Goal: Transaction & Acquisition: Purchase product/service

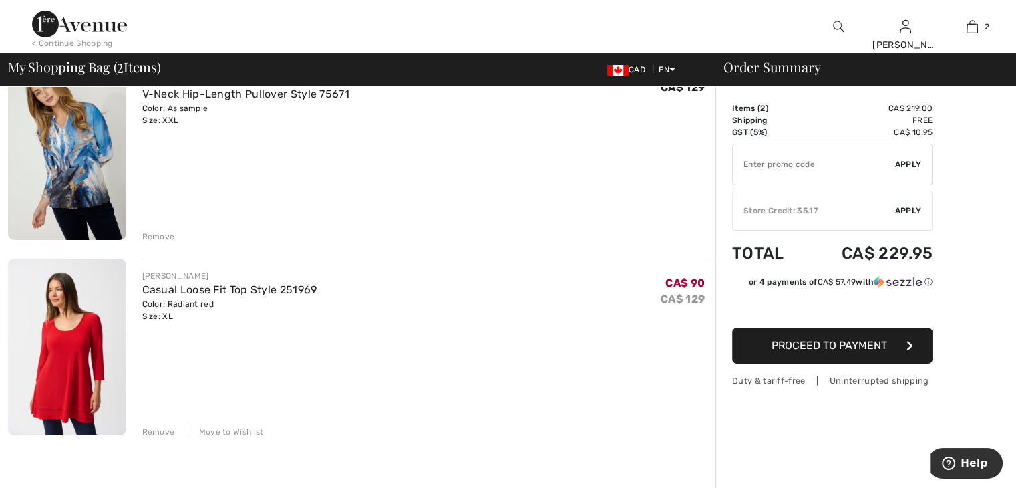
scroll to position [134, 0]
click at [158, 430] on div "Remove" at bounding box center [158, 431] width 33 height 12
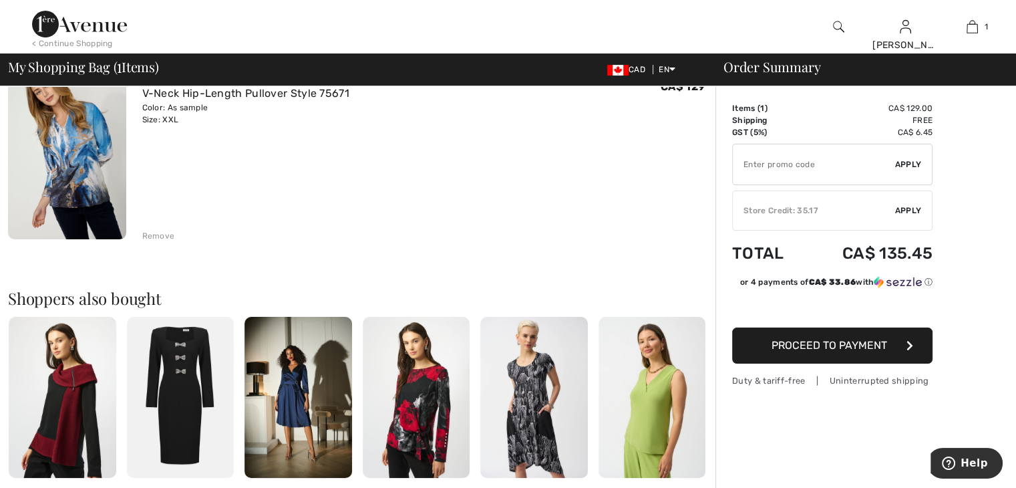
click at [158, 233] on div "Remove" at bounding box center [158, 236] width 33 height 12
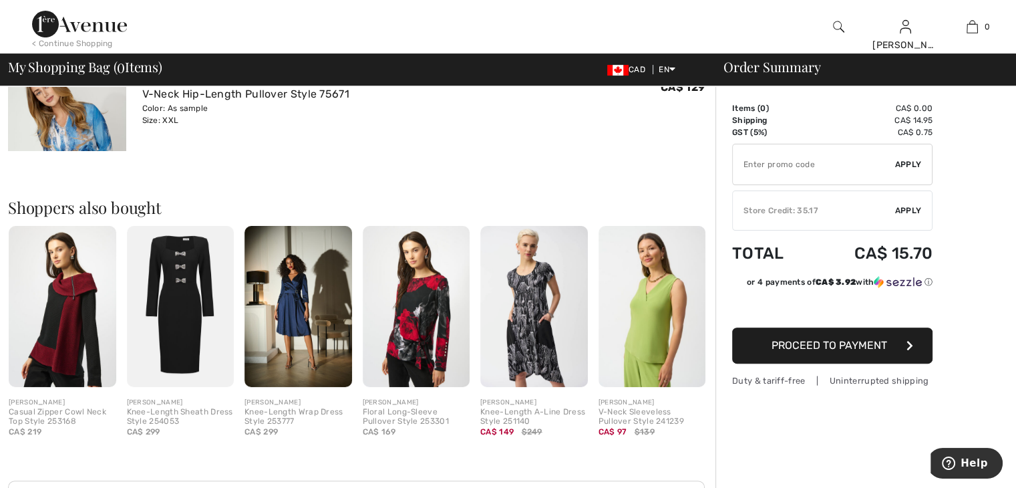
scroll to position [297, 0]
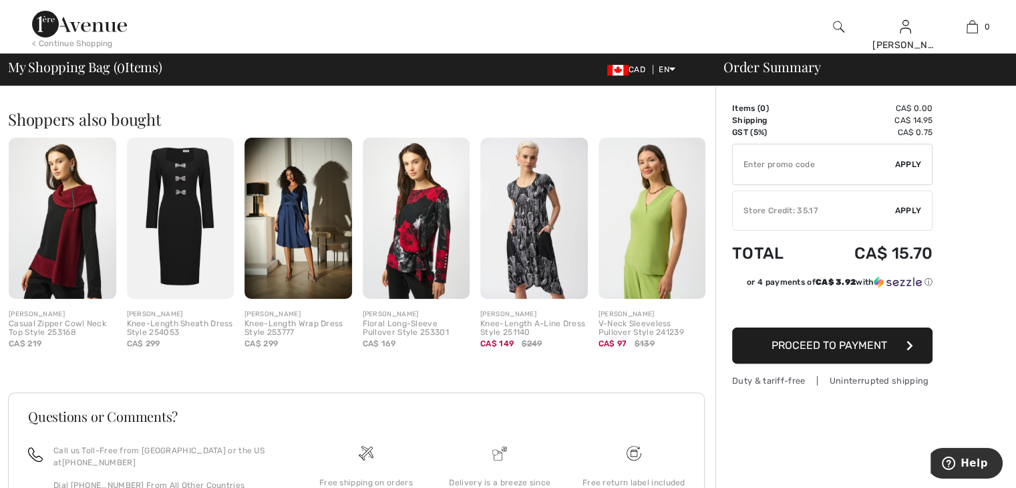
click at [763, 253] on td "Total" at bounding box center [772, 253] width 80 height 45
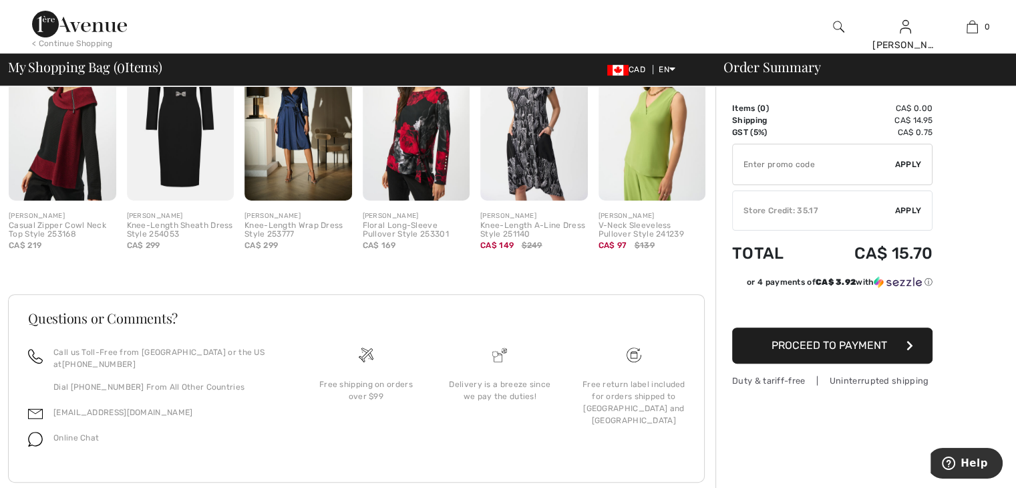
scroll to position [423, 0]
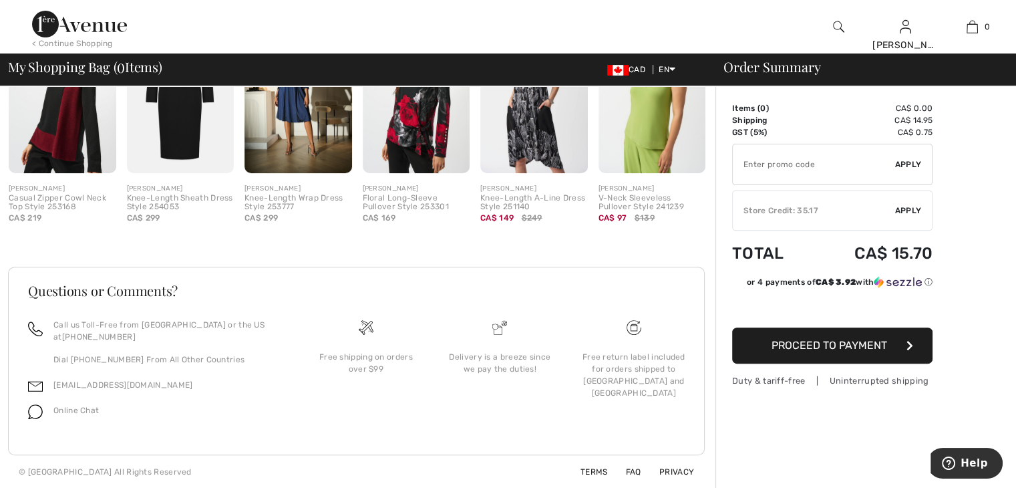
click at [909, 344] on icon "button" at bounding box center [910, 345] width 7 height 11
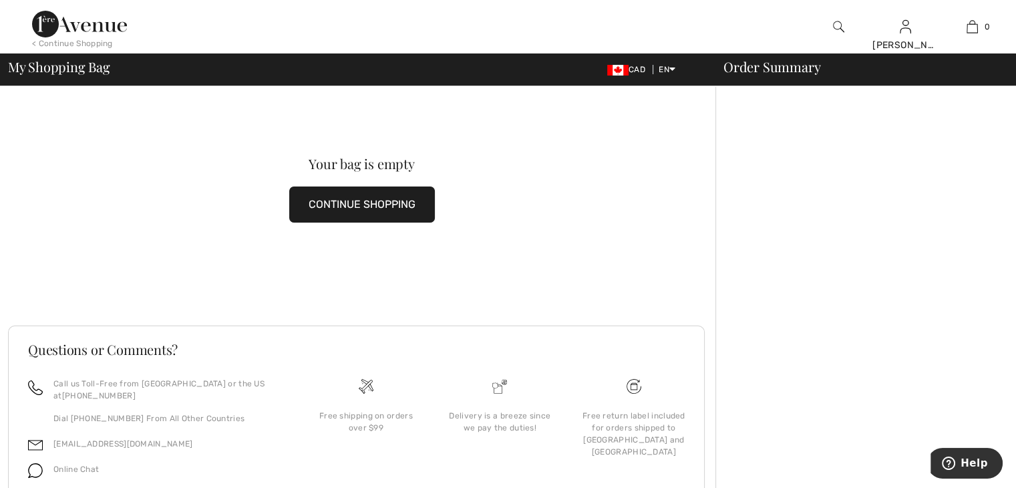
click at [347, 167] on div "Your bag is empty" at bounding box center [361, 163] width 637 height 13
click at [339, 205] on button "CONTINUE SHOPPING" at bounding box center [362, 204] width 146 height 36
click at [339, 199] on button "CONTINUE SHOPPING" at bounding box center [362, 204] width 146 height 36
click at [390, 198] on button "CONTINUE SHOPPING" at bounding box center [362, 204] width 146 height 36
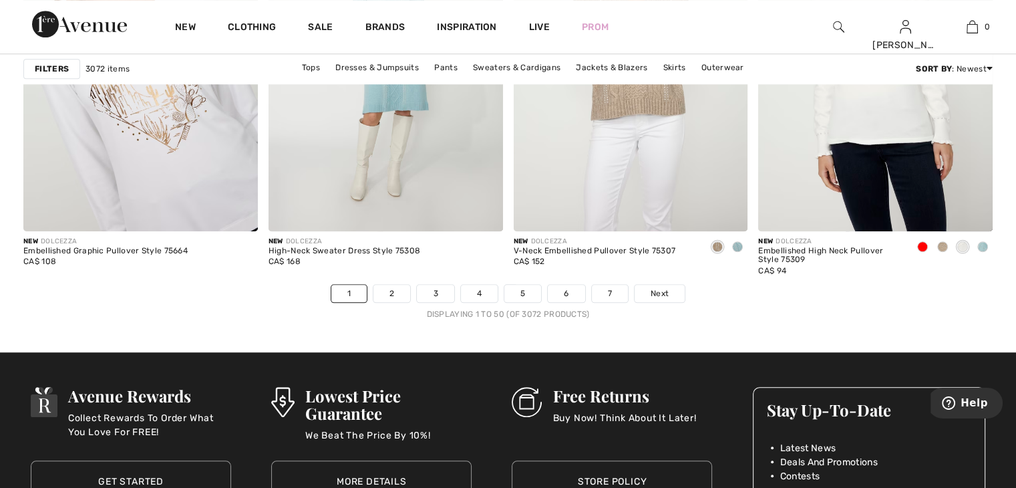
scroll to position [6281, 0]
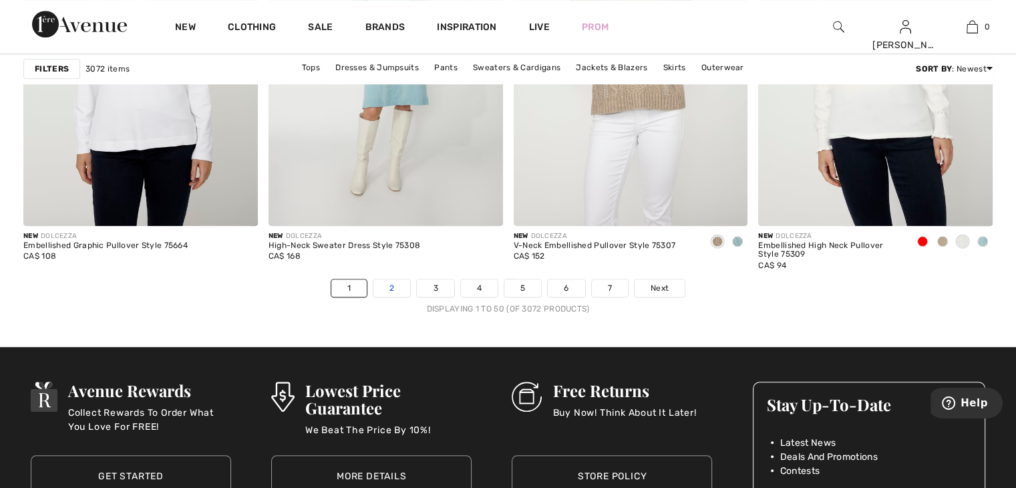
click at [388, 284] on link "2" at bounding box center [392, 287] width 37 height 17
click at [397, 284] on link "2" at bounding box center [392, 287] width 37 height 17
click at [432, 287] on link "3" at bounding box center [435, 287] width 37 height 17
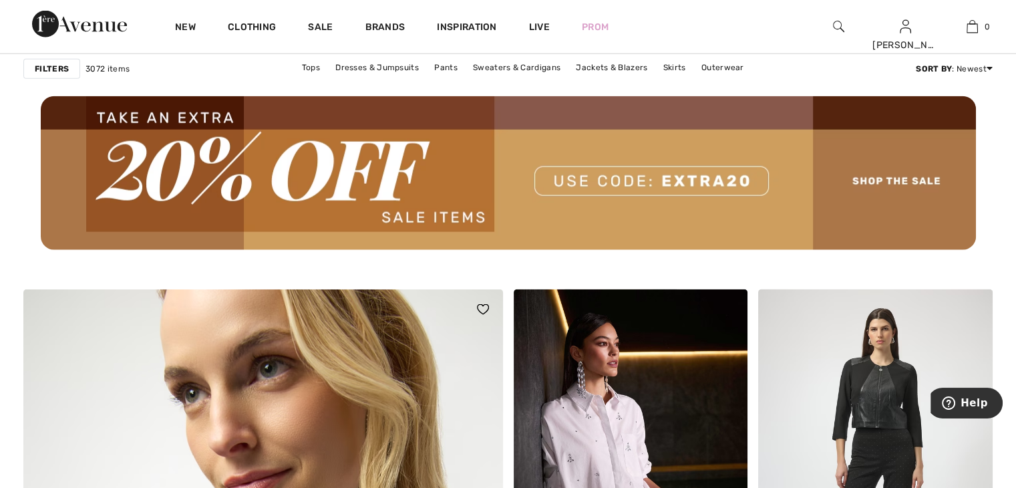
scroll to position [3140, 0]
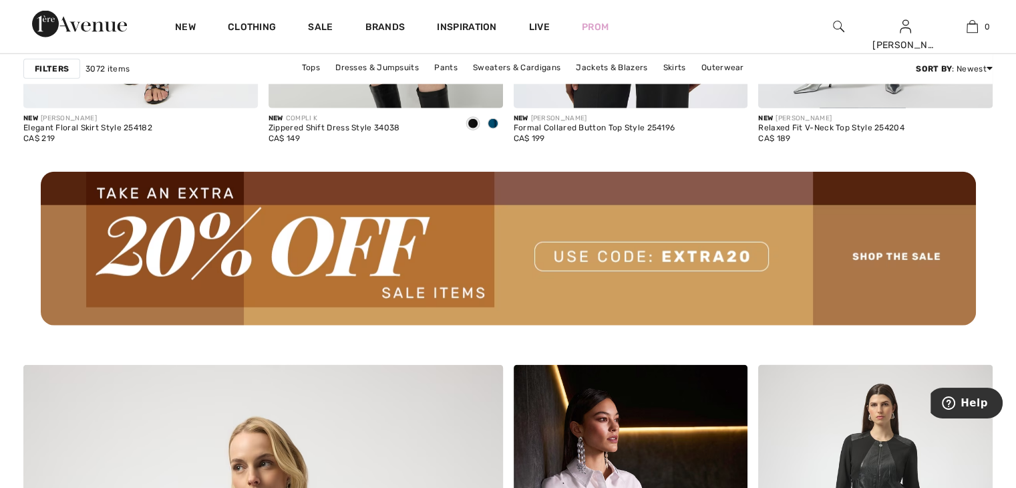
click at [865, 252] on img at bounding box center [508, 249] width 935 height 154
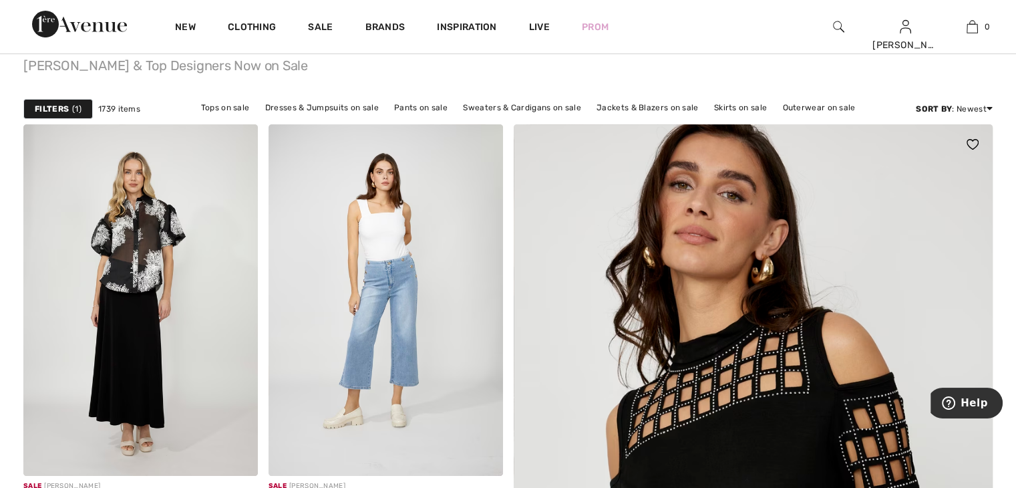
scroll to position [134, 0]
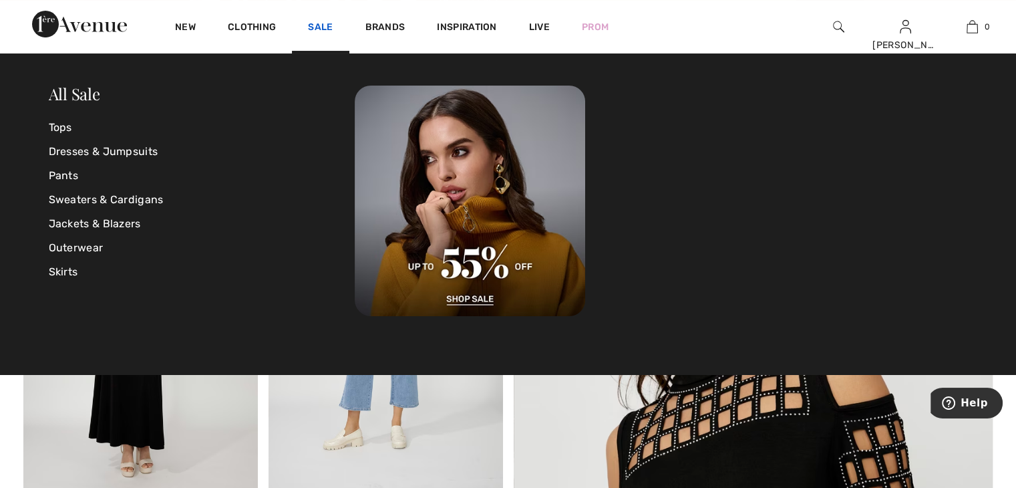
click at [321, 25] on link "Sale" at bounding box center [320, 28] width 25 height 14
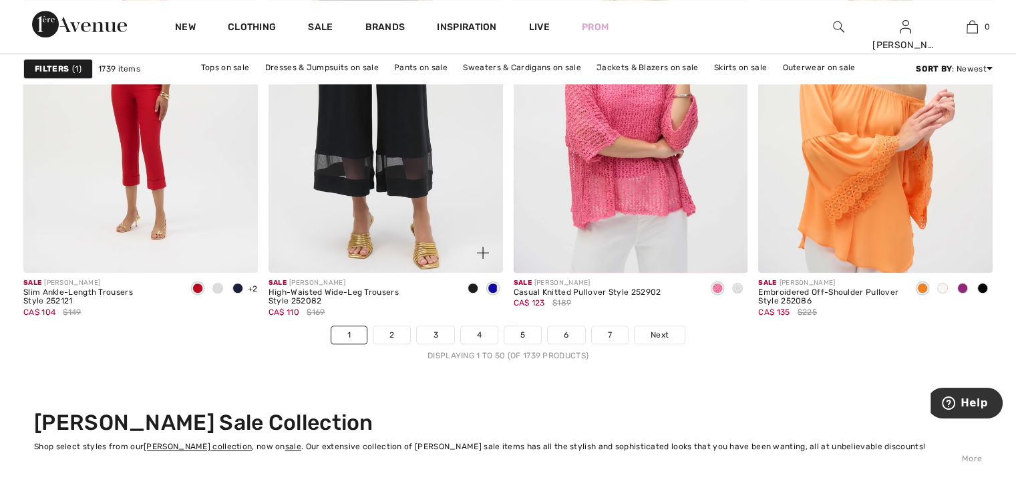
scroll to position [6281, 0]
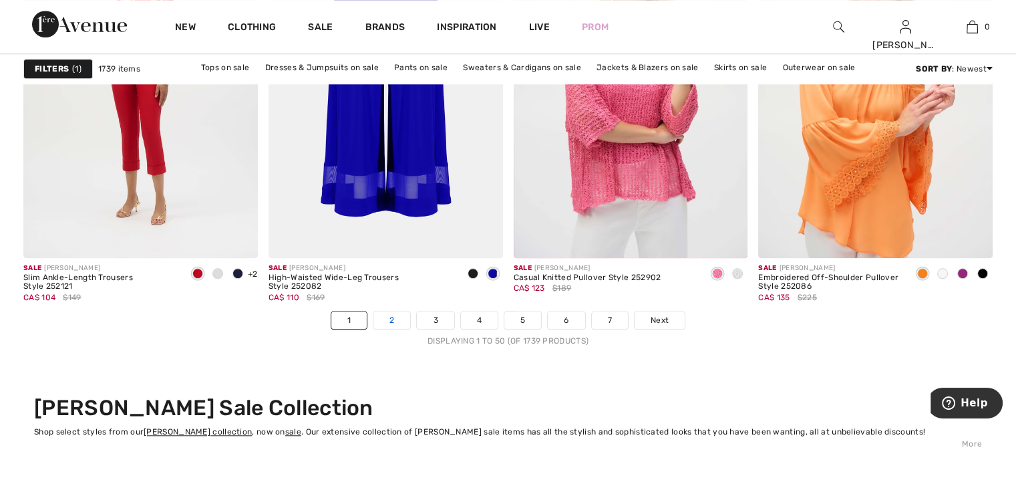
click at [393, 314] on link "2" at bounding box center [392, 319] width 37 height 17
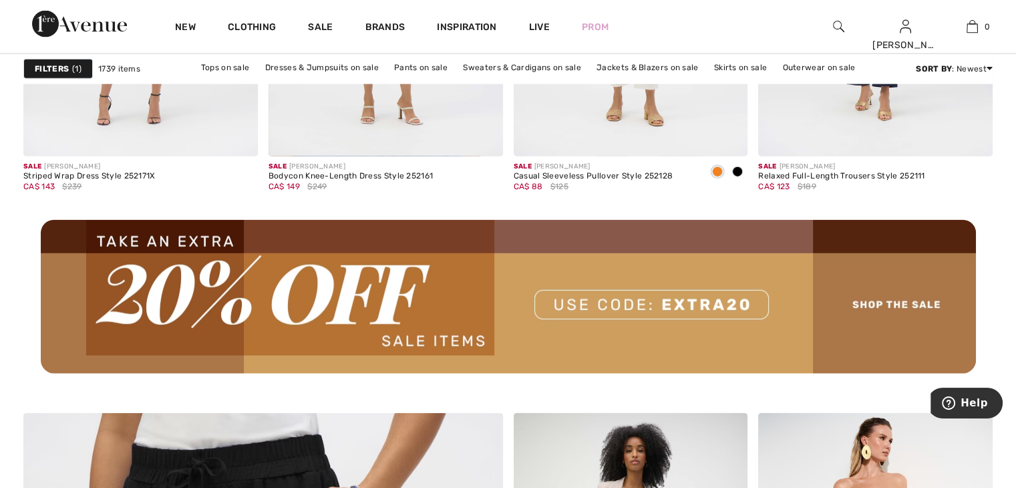
scroll to position [3207, 0]
